Goal: Task Accomplishment & Management: Manage account settings

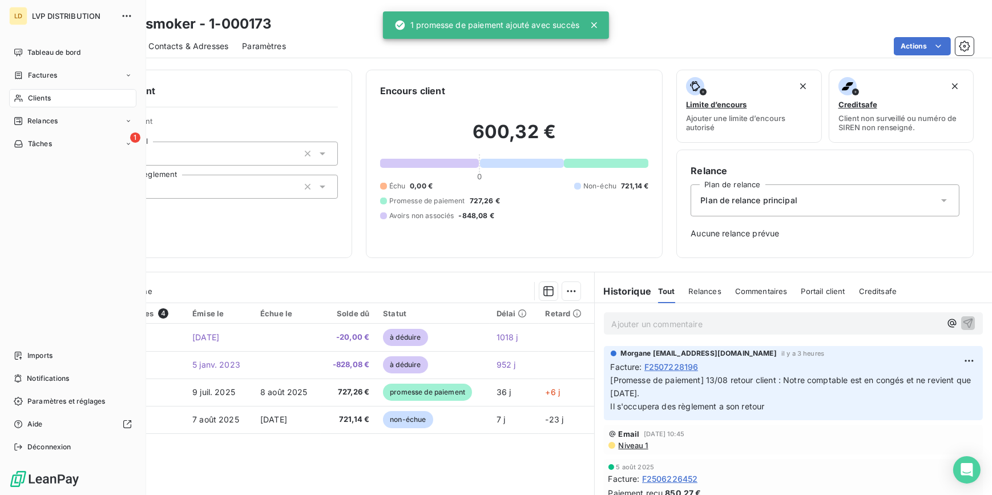
click at [28, 94] on span "Clients" at bounding box center [39, 98] width 23 height 10
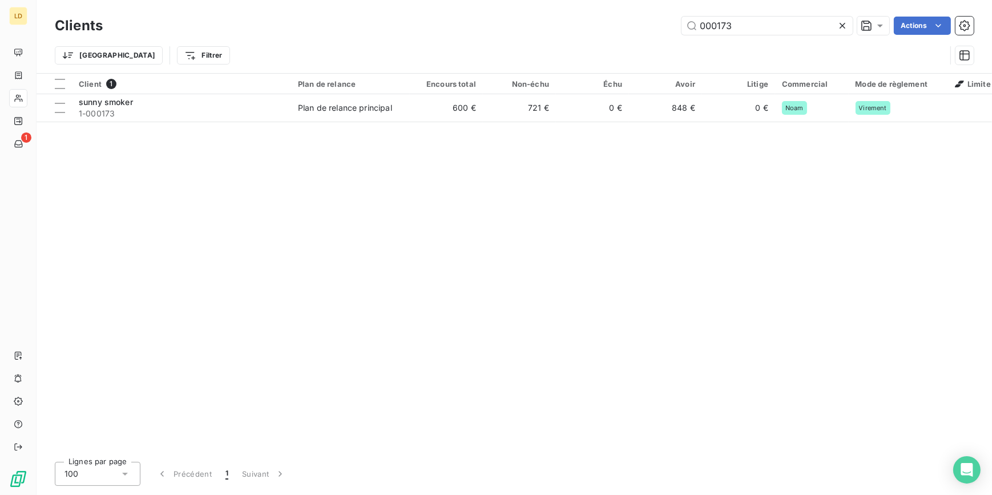
drag, startPoint x: 623, startPoint y: 31, endPoint x: 513, endPoint y: 32, distance: 110.2
click at [513, 32] on div "LD 1 Clients 000173 Actions Trier Filtrer Client 1 Plan de relance Encours tota…" at bounding box center [496, 247] width 992 height 495
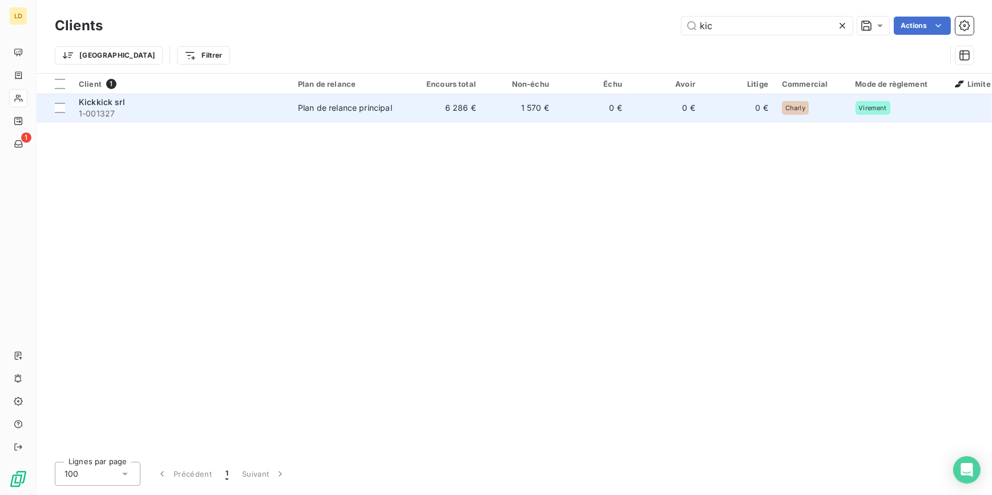
type input "kic"
click at [245, 110] on span "1-001327" at bounding box center [182, 113] width 206 height 11
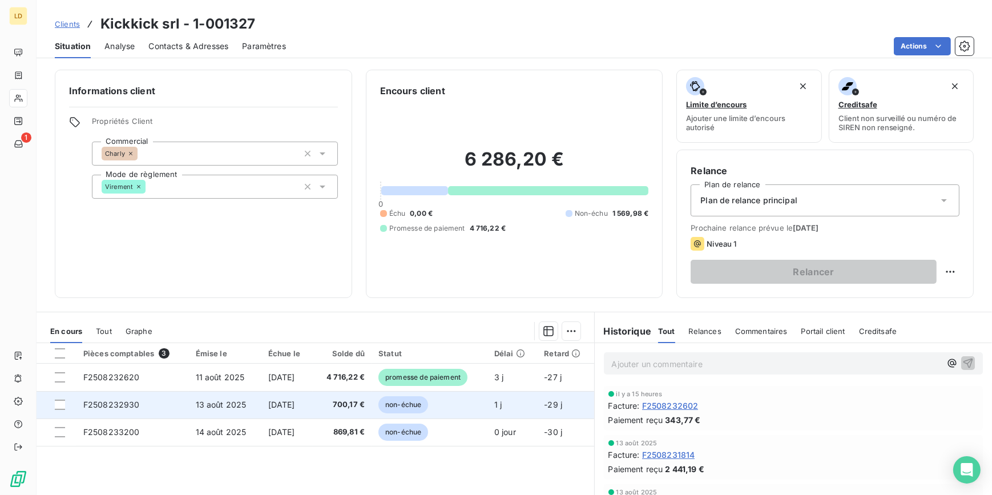
click at [57, 410] on td at bounding box center [57, 404] width 40 height 27
click at [61, 404] on div at bounding box center [60, 405] width 10 height 10
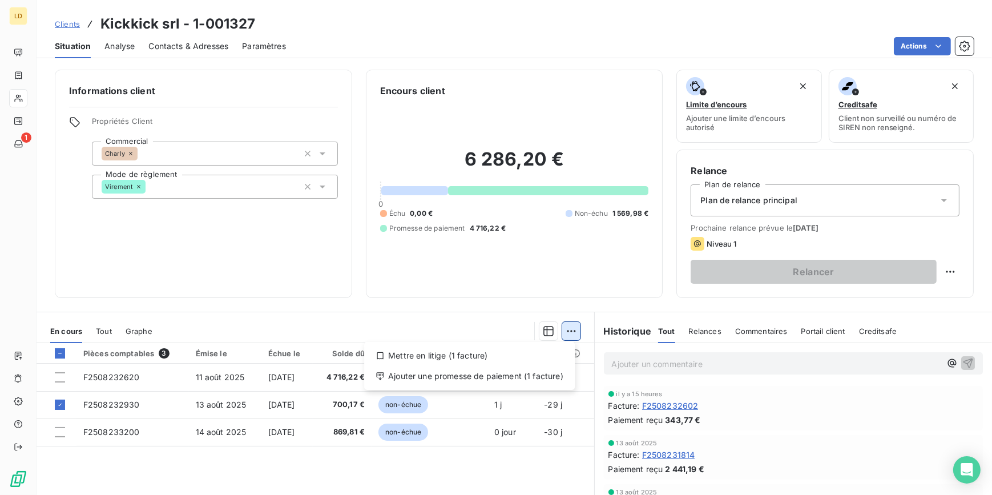
click at [570, 327] on html "LD 1 Clients Kickkick srl - 1-001327 Situation Analyse Contacts & Adresses Para…" at bounding box center [496, 247] width 992 height 495
click at [537, 369] on div "Ajouter une promesse de paiement (1 facture)" at bounding box center [470, 376] width 202 height 18
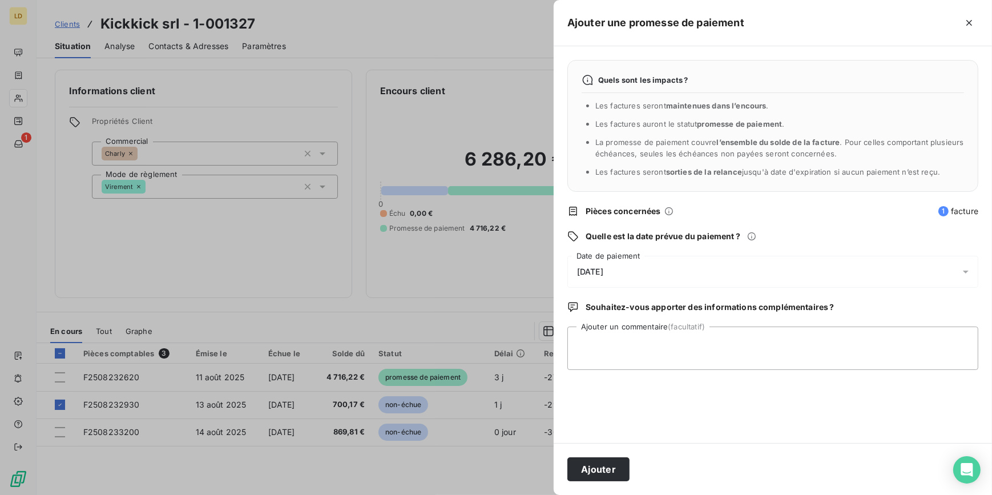
click at [603, 274] on span "[DATE]" at bounding box center [590, 271] width 26 height 9
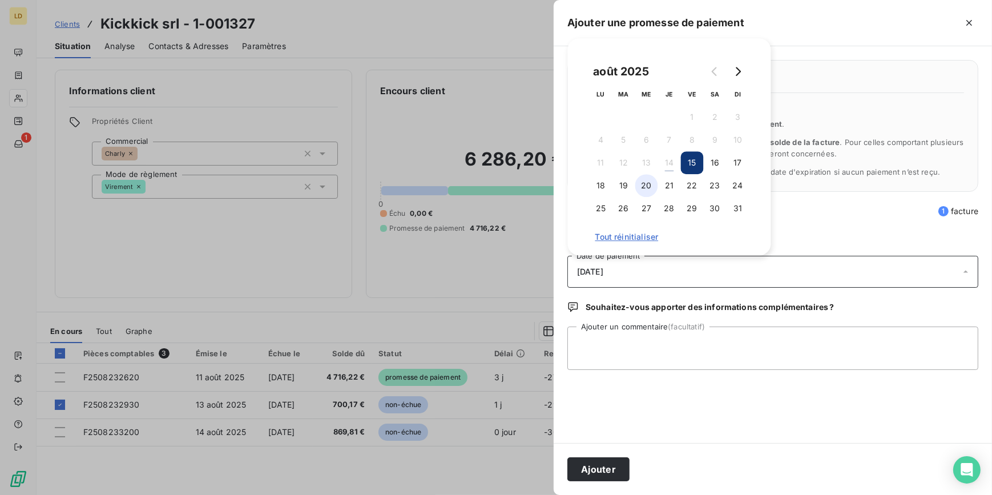
click at [639, 186] on button "20" at bounding box center [646, 185] width 23 height 23
click at [623, 191] on button "19" at bounding box center [624, 185] width 23 height 23
click at [642, 344] on textarea "Ajouter un commentaire (facultatif)" at bounding box center [772, 348] width 411 height 43
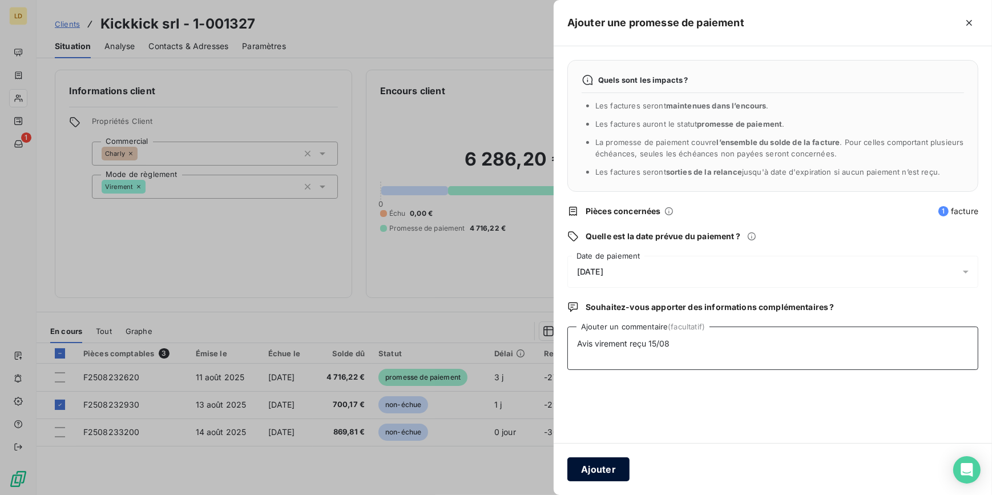
type textarea "Avis virement reçu 15/08"
click at [609, 469] on button "Ajouter" at bounding box center [598, 469] width 62 height 24
